Goal: Task Accomplishment & Management: Use online tool/utility

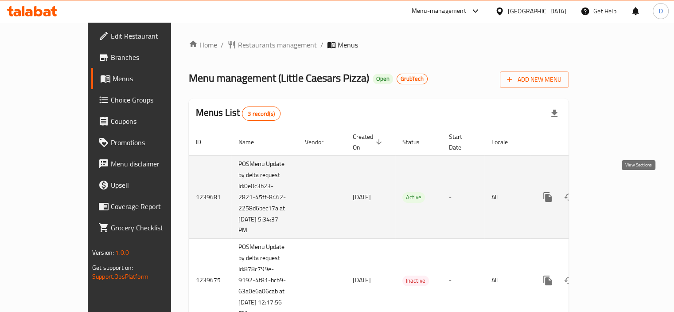
click at [617, 191] on icon "enhanced table" at bounding box center [611, 196] width 11 height 11
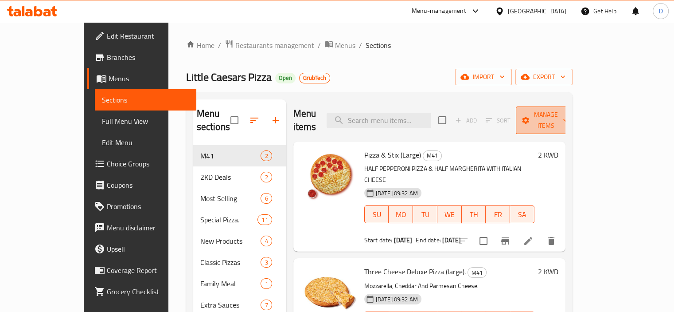
click at [568, 113] on span "Manage items" at bounding box center [545, 120] width 45 height 22
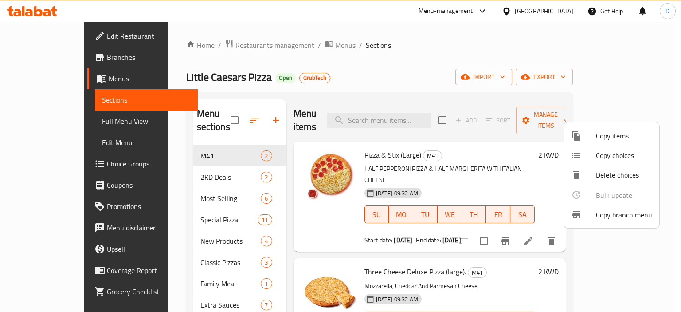
click at [600, 213] on span "Copy branch menu" at bounding box center [624, 214] width 56 height 11
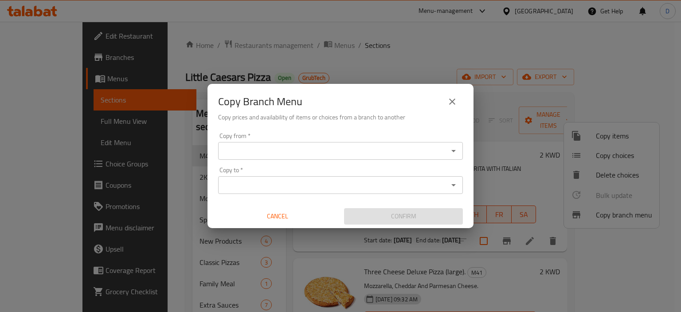
click at [337, 150] on input "Copy from   *" at bounding box center [333, 150] width 225 height 12
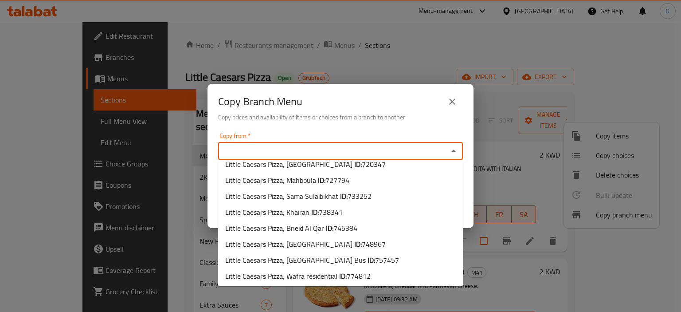
scroll to position [105, 0]
click at [316, 262] on span "Little Caesars Pizza, [GEOGRAPHIC_DATA] Bus ID: 757457" at bounding box center [312, 258] width 174 height 11
type input "Little Caesars Pizza, [GEOGRAPHIC_DATA] Bus"
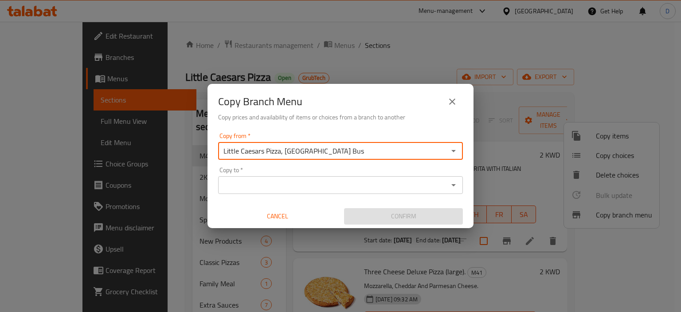
click at [280, 181] on input "Copy to   *" at bounding box center [333, 185] width 225 height 12
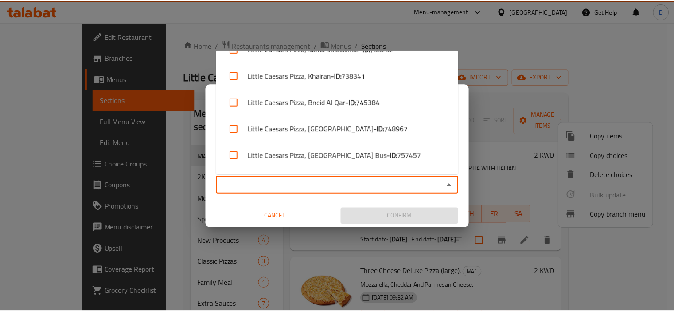
scroll to position [254, 0]
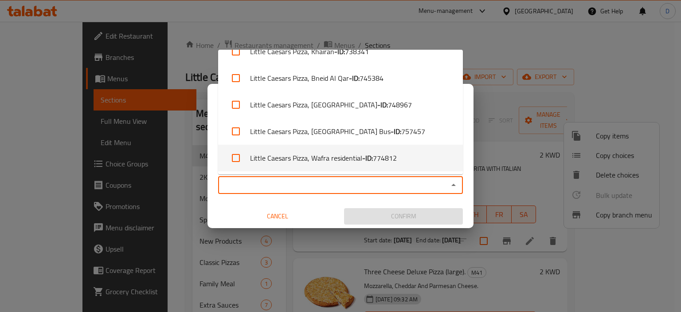
click at [315, 149] on li "Little Caesars Pizza, Wafra residential - ID: 774812" at bounding box center [340, 157] width 245 height 27
checkbox input "true"
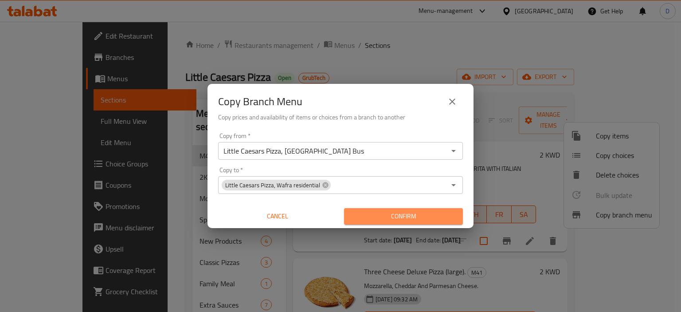
click at [400, 221] on span "Confirm" at bounding box center [403, 215] width 105 height 11
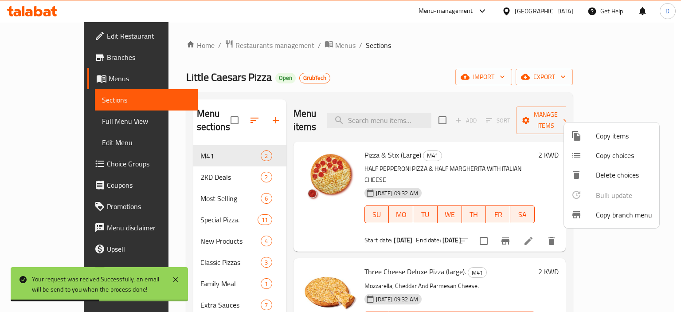
click at [382, 88] on div at bounding box center [340, 156] width 681 height 312
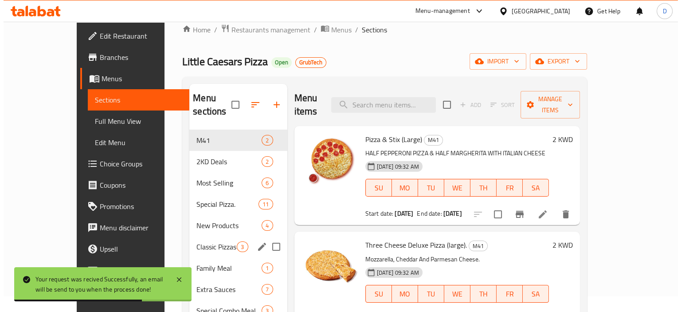
scroll to position [0, 0]
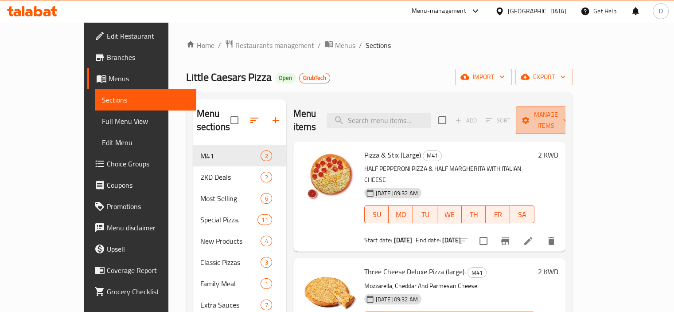
click at [568, 117] on span "Manage items" at bounding box center [545, 120] width 45 height 22
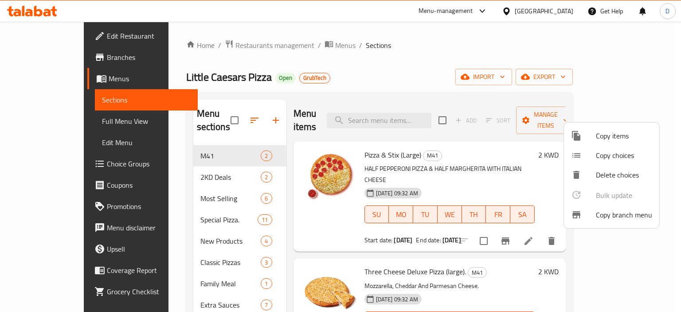
click at [623, 219] on span "Copy branch menu" at bounding box center [624, 214] width 56 height 11
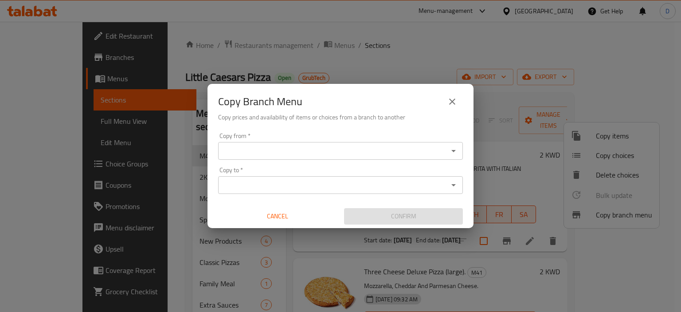
click at [357, 155] on input "Copy from   *" at bounding box center [333, 150] width 225 height 12
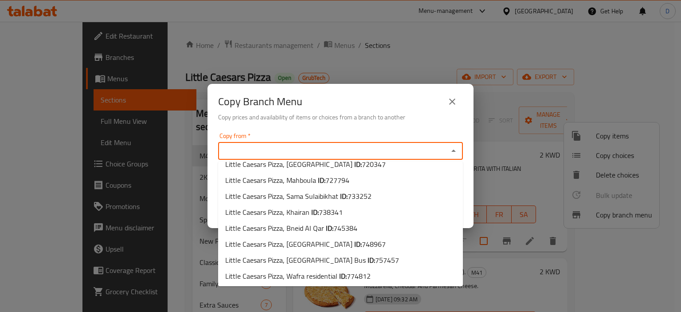
scroll to position [105, 0]
click at [306, 259] on span "Little Caesars Pizza, [GEOGRAPHIC_DATA] Bus ID: 757457" at bounding box center [312, 258] width 174 height 11
type input "Little Caesars Pizza, [GEOGRAPHIC_DATA] Bus"
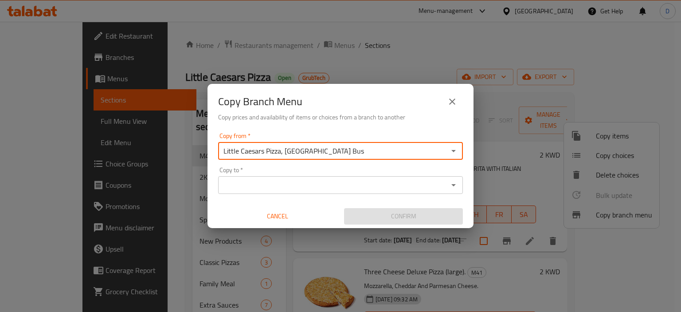
click at [294, 187] on input "Copy to   *" at bounding box center [333, 185] width 225 height 12
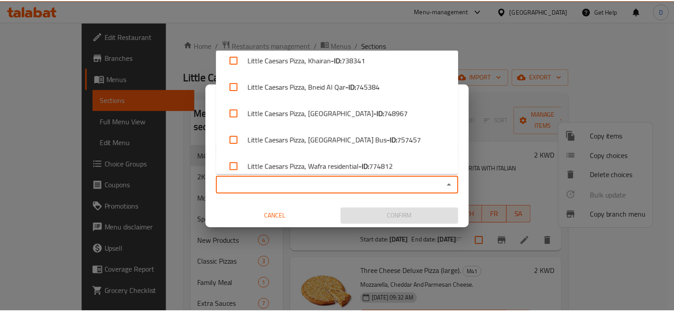
scroll to position [254, 0]
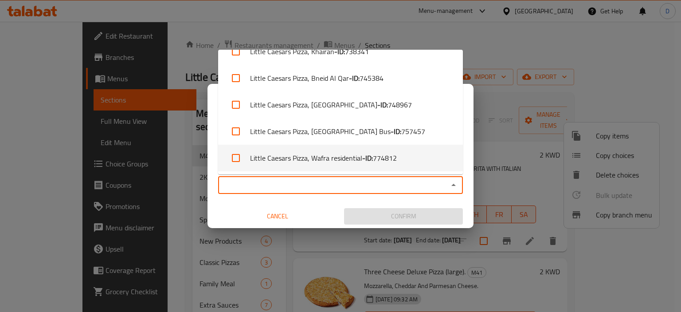
click at [331, 161] on li "Little Caesars Pizza, Wafra residential - ID: 774812" at bounding box center [340, 157] width 245 height 27
checkbox input "true"
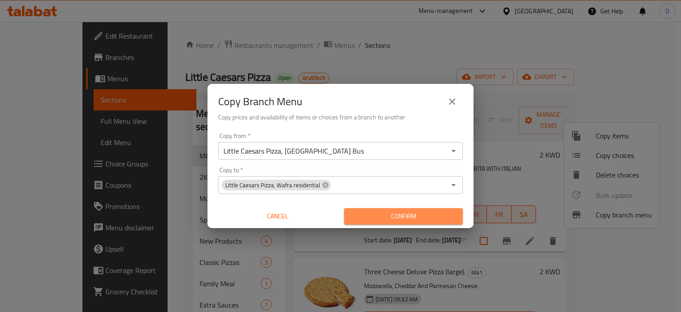
click at [395, 216] on span "Confirm" at bounding box center [403, 215] width 105 height 11
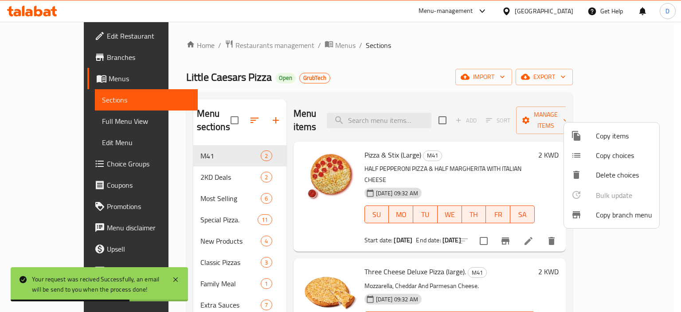
click at [34, 65] on div at bounding box center [340, 156] width 681 height 312
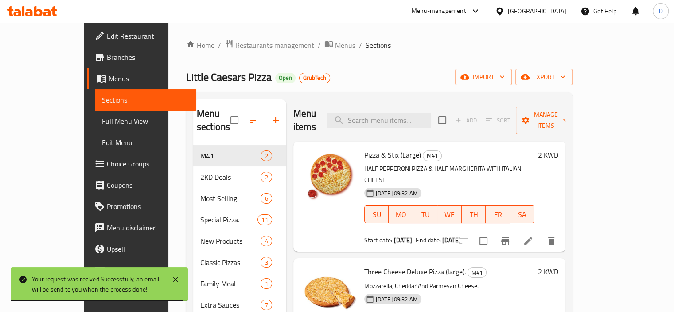
click at [107, 57] on span "Branches" at bounding box center [148, 57] width 82 height 11
